Goal: Task Accomplishment & Management: Use online tool/utility

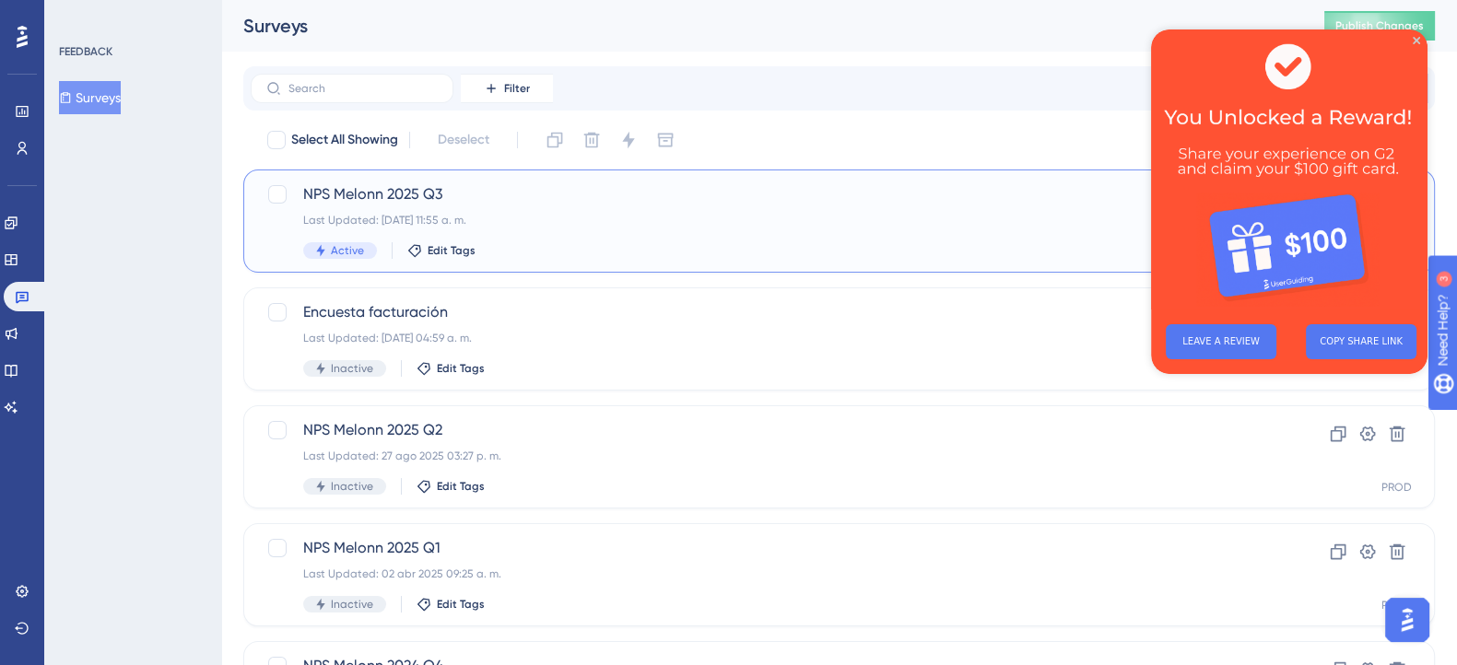
click at [992, 225] on div "Last Updated: [DATE] 11:55 a. m." at bounding box center [765, 220] width 924 height 15
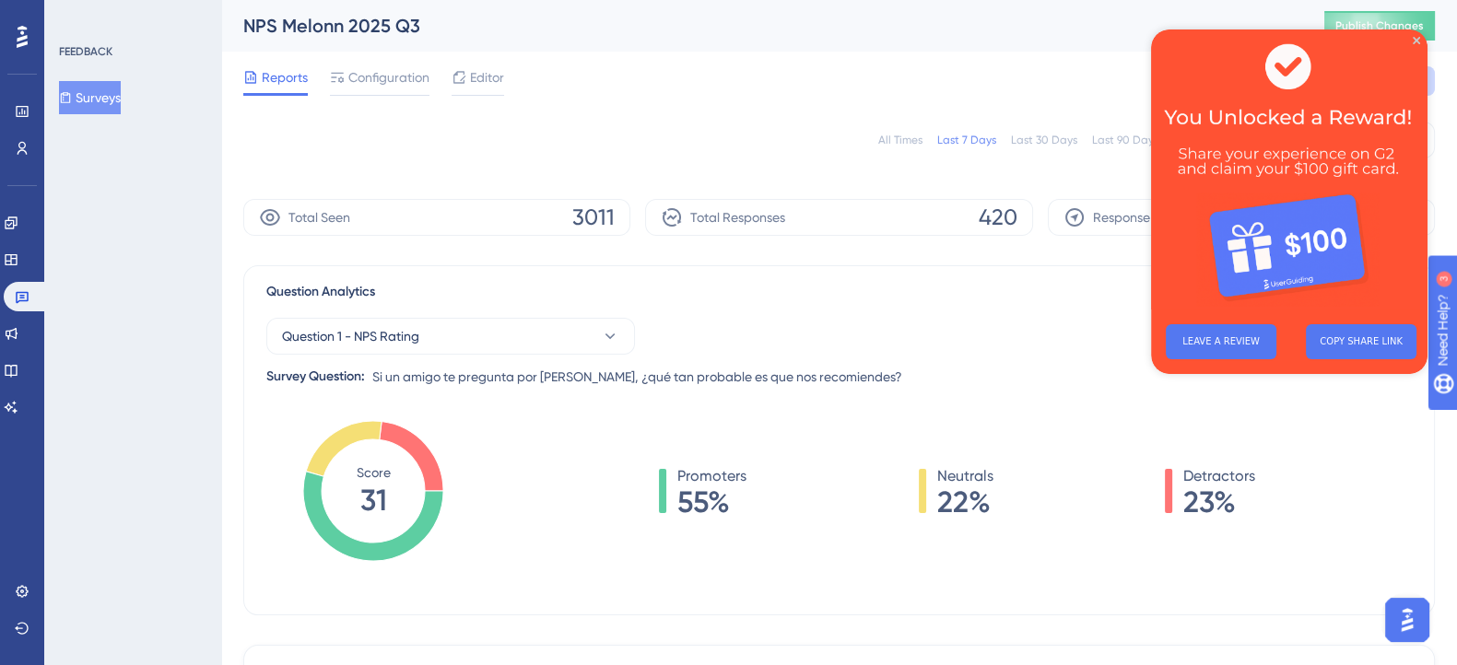
click at [1126, 82] on div "Reports Configuration Editor Troubleshoot Cancel Save" at bounding box center [838, 81] width 1191 height 59
click at [1418, 42] on icon "Close Preview" at bounding box center [1415, 40] width 7 height 7
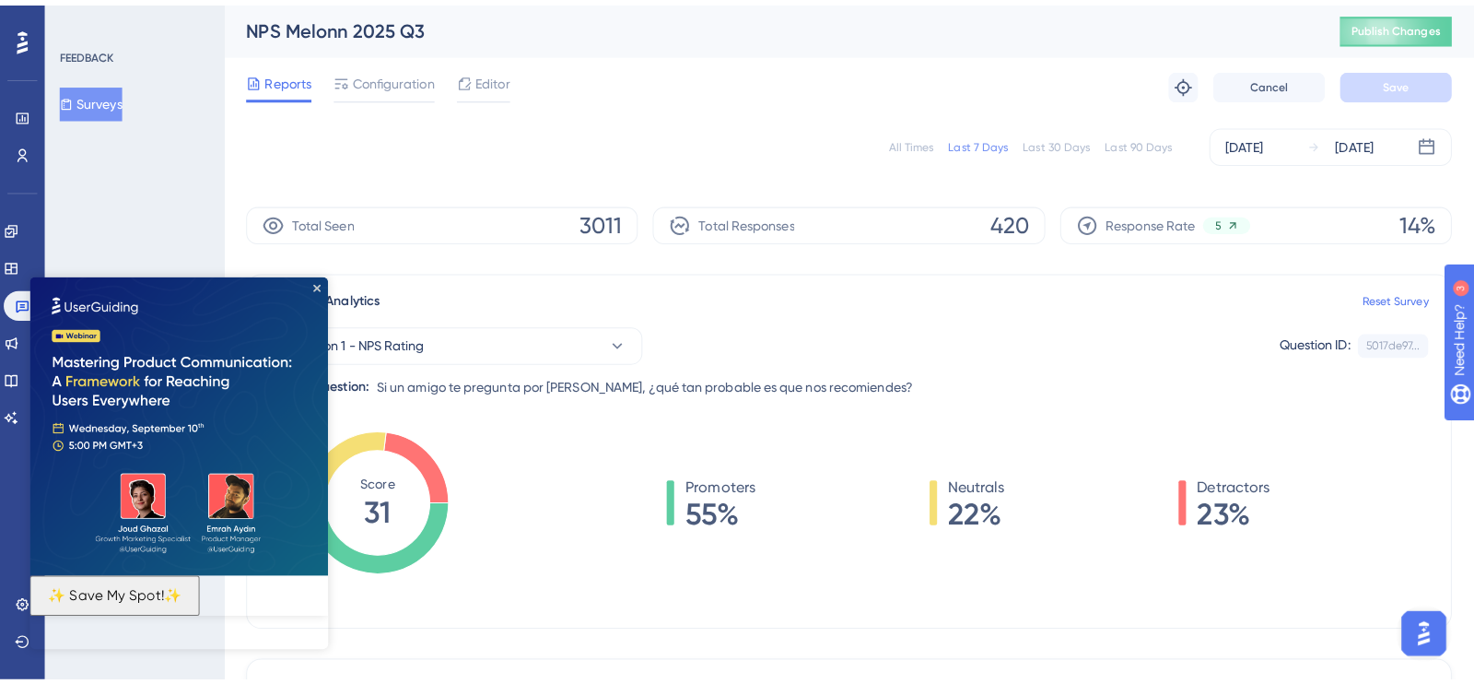
scroll to position [229, 0]
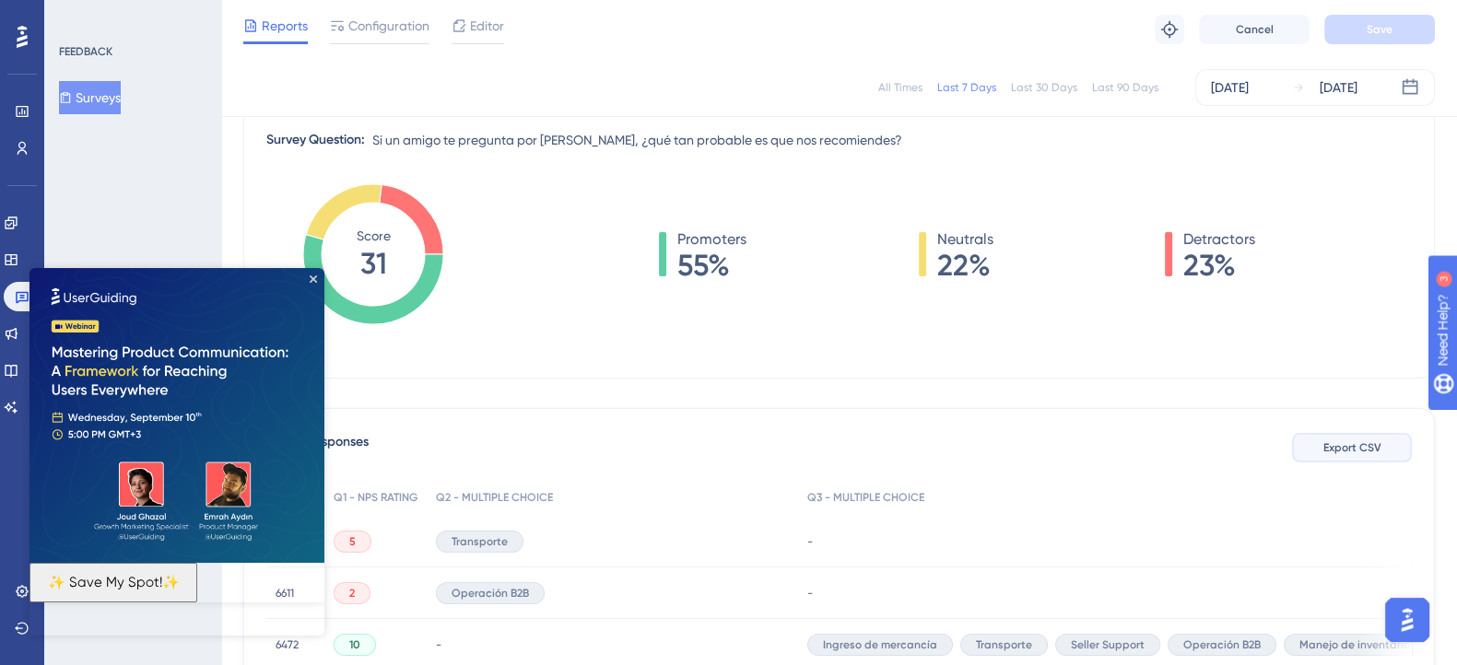
click at [1340, 451] on span "Export CSV" at bounding box center [1352, 447] width 58 height 15
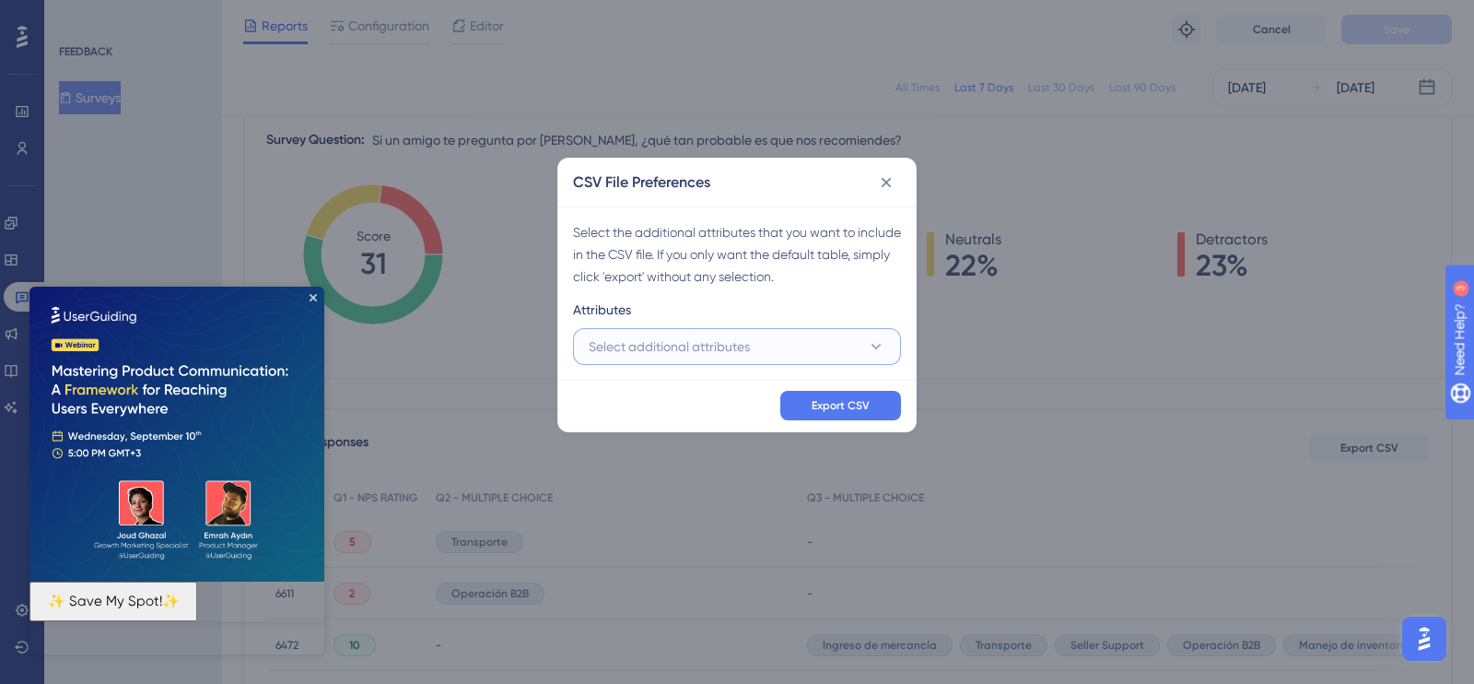
click at [666, 353] on span "Select additional attributes" at bounding box center [669, 346] width 161 height 22
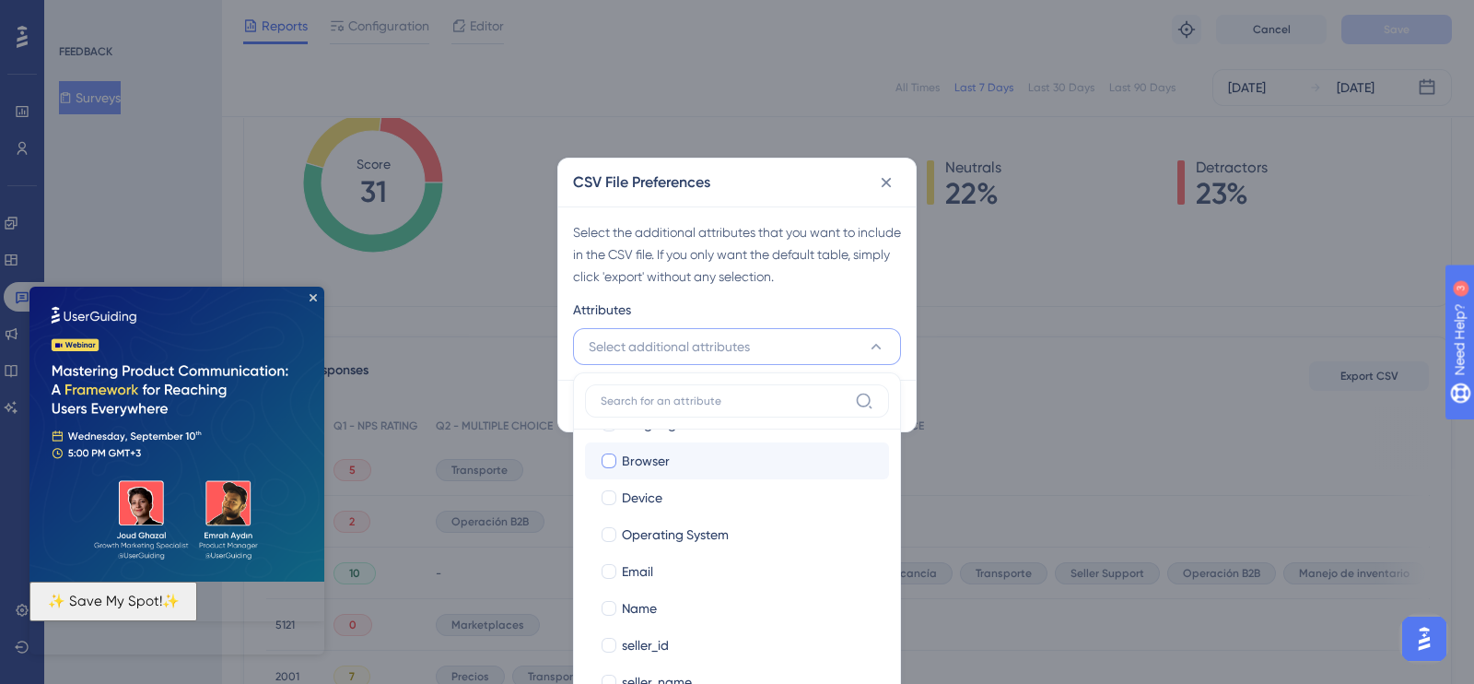
scroll to position [162, 0]
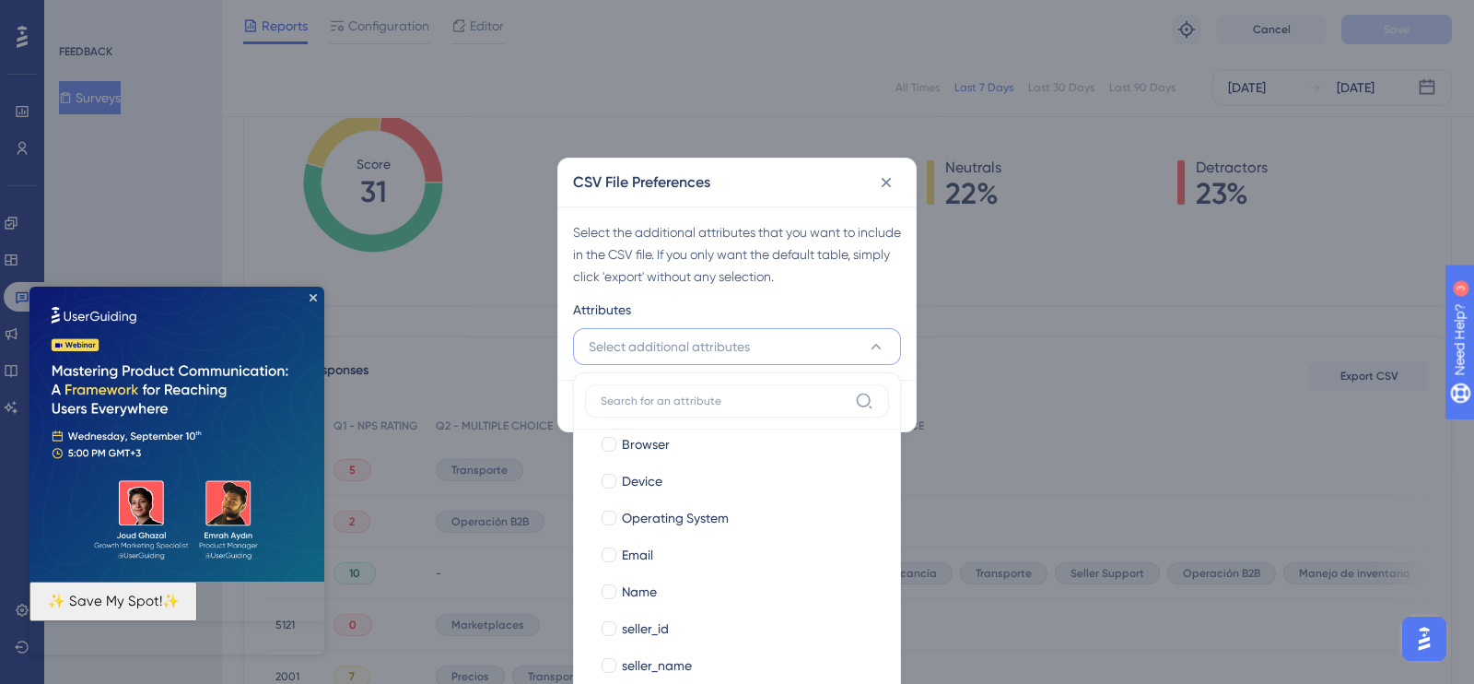
click at [660, 356] on span "Select additional attributes" at bounding box center [669, 346] width 161 height 22
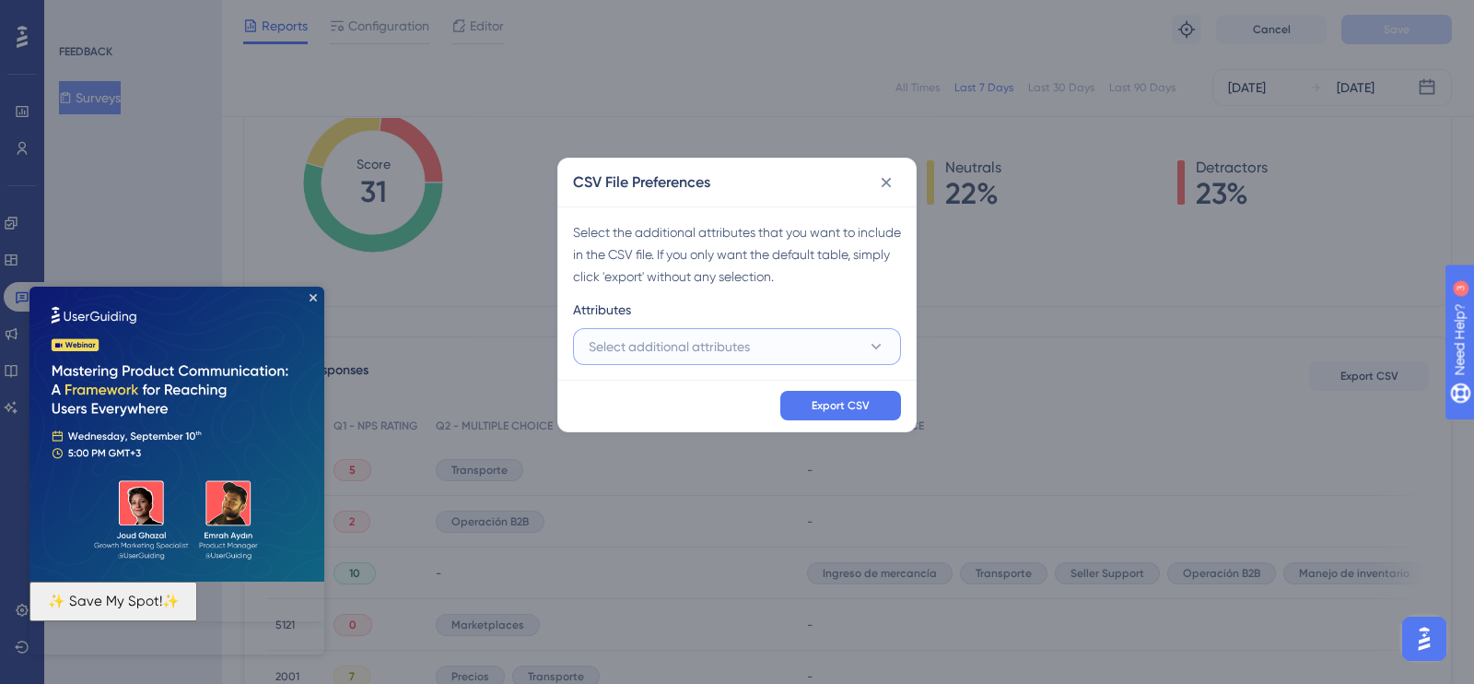
click at [660, 356] on span "Select additional attributes" at bounding box center [669, 346] width 161 height 22
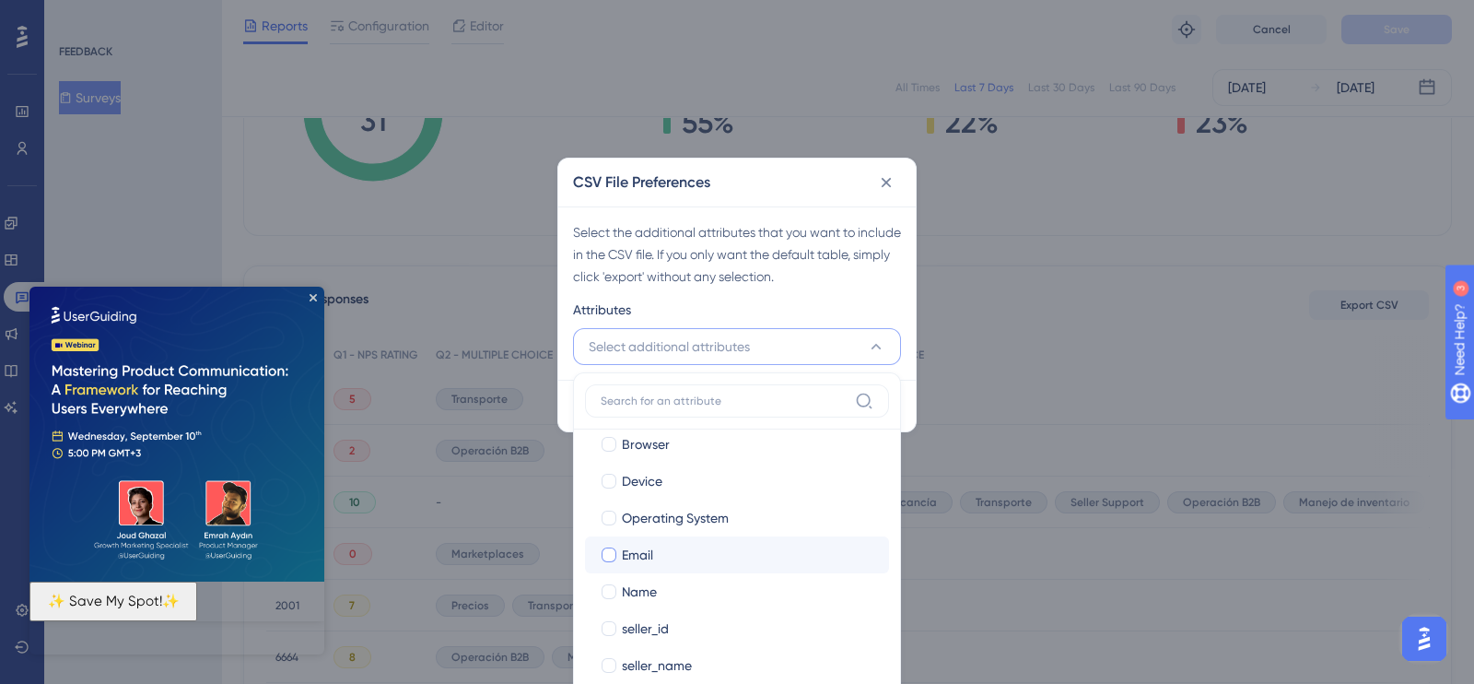
click at [608, 555] on div at bounding box center [609, 554] width 15 height 15
checkbox input "true"
click at [585, 296] on div "Select the additional attributes that you want to include in the CSV file. If y…" at bounding box center [736, 292] width 357 height 173
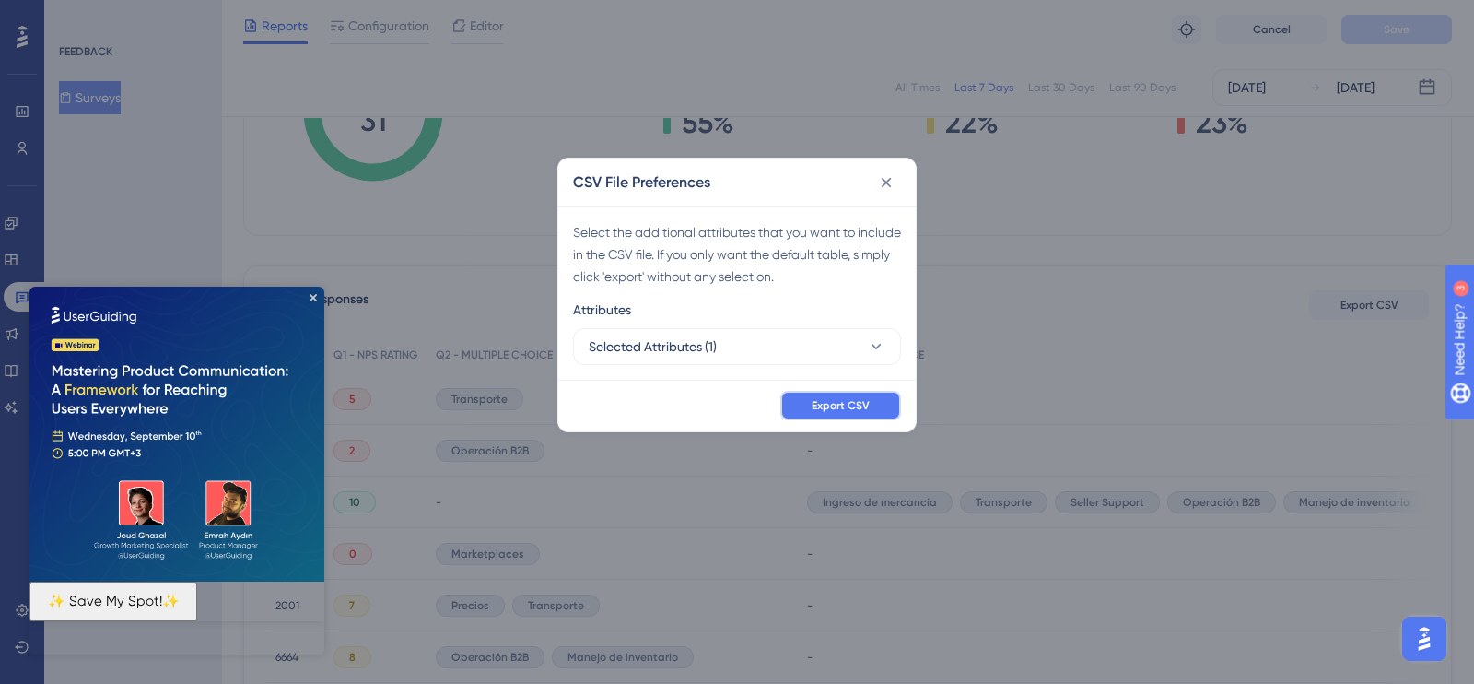
click at [841, 412] on span "Export CSV" at bounding box center [841, 405] width 58 height 15
